Goal: Task Accomplishment & Management: Manage account settings

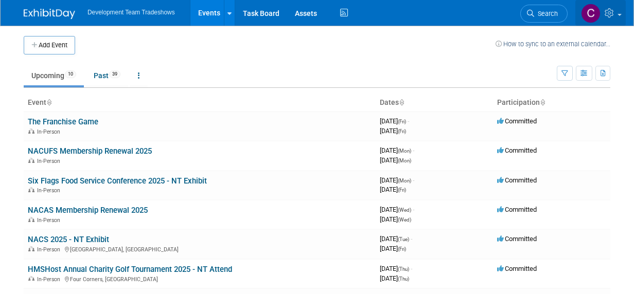
drag, startPoint x: 594, startPoint y: 11, endPoint x: 593, endPoint y: 25, distance: 13.9
click at [594, 11] on img at bounding box center [591, 14] width 20 height 20
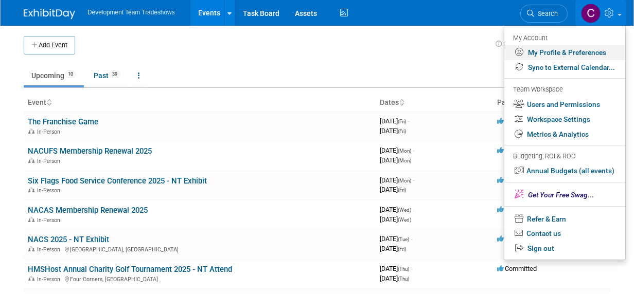
click at [559, 49] on link "My Profile & Preferences" at bounding box center [564, 52] width 121 height 15
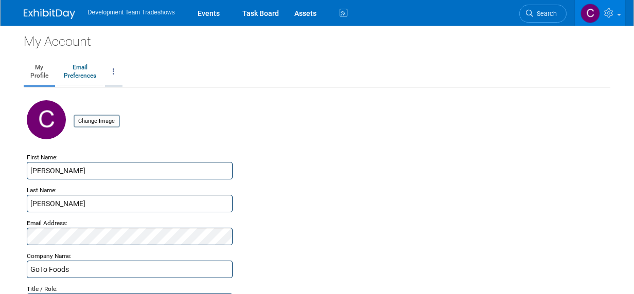
click at [113, 70] on icon at bounding box center [114, 71] width 2 height 7
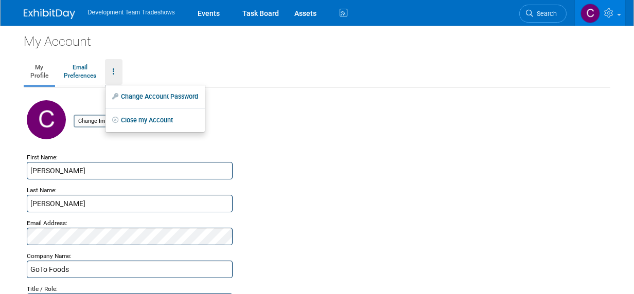
click at [156, 95] on link "Change Account Password" at bounding box center [154, 96] width 99 height 15
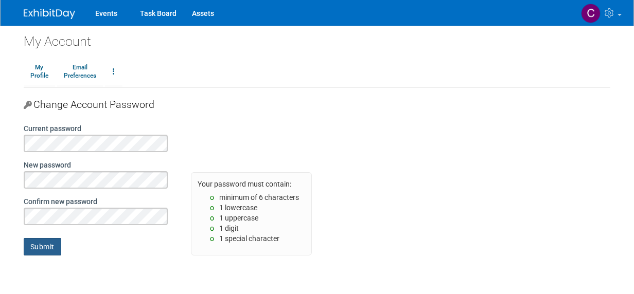
click at [43, 242] on input "Submit" at bounding box center [43, 246] width 38 height 17
